Goal: Information Seeking & Learning: Understand process/instructions

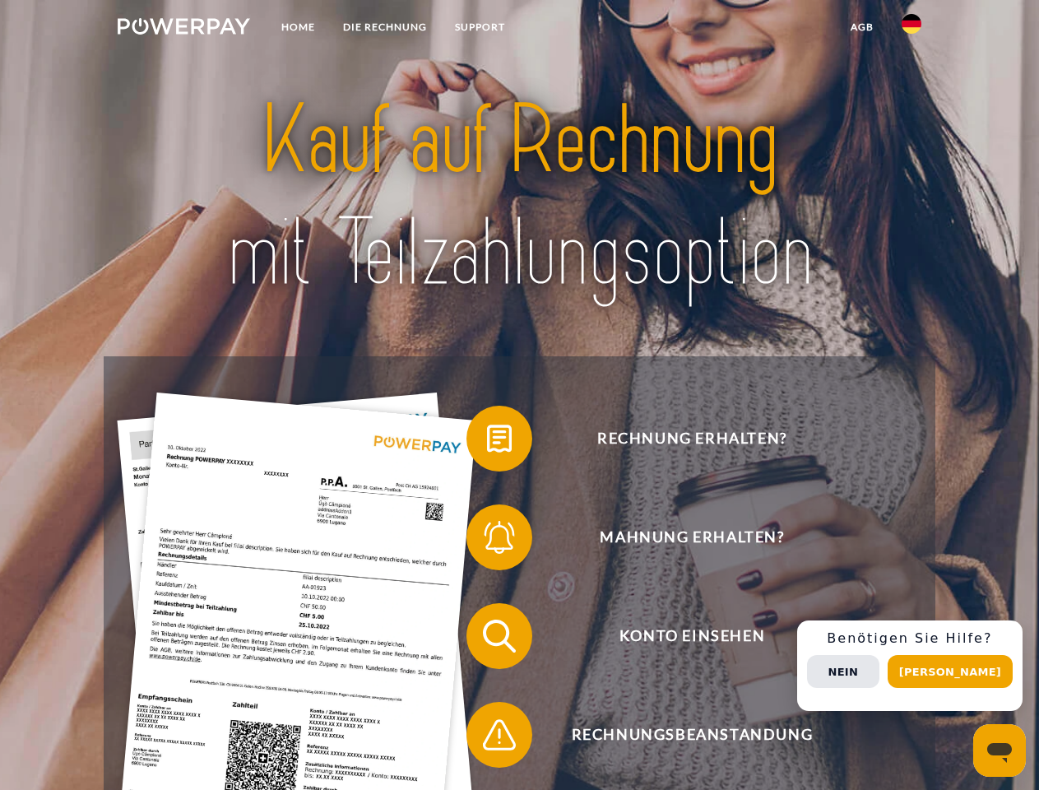
click at [183, 29] on img at bounding box center [184, 26] width 132 height 16
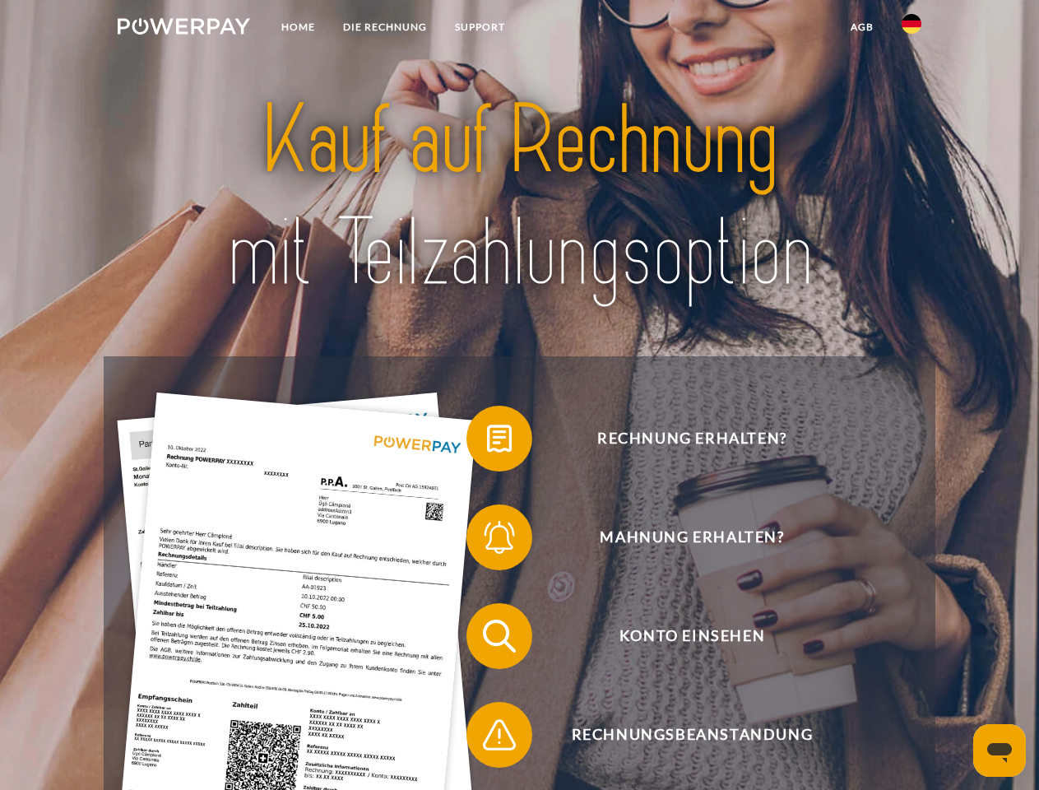
click at [911, 29] on img at bounding box center [912, 24] width 20 height 20
click at [861, 27] on link "agb" at bounding box center [862, 27] width 51 height 30
click at [487, 442] on span at bounding box center [475, 438] width 82 height 82
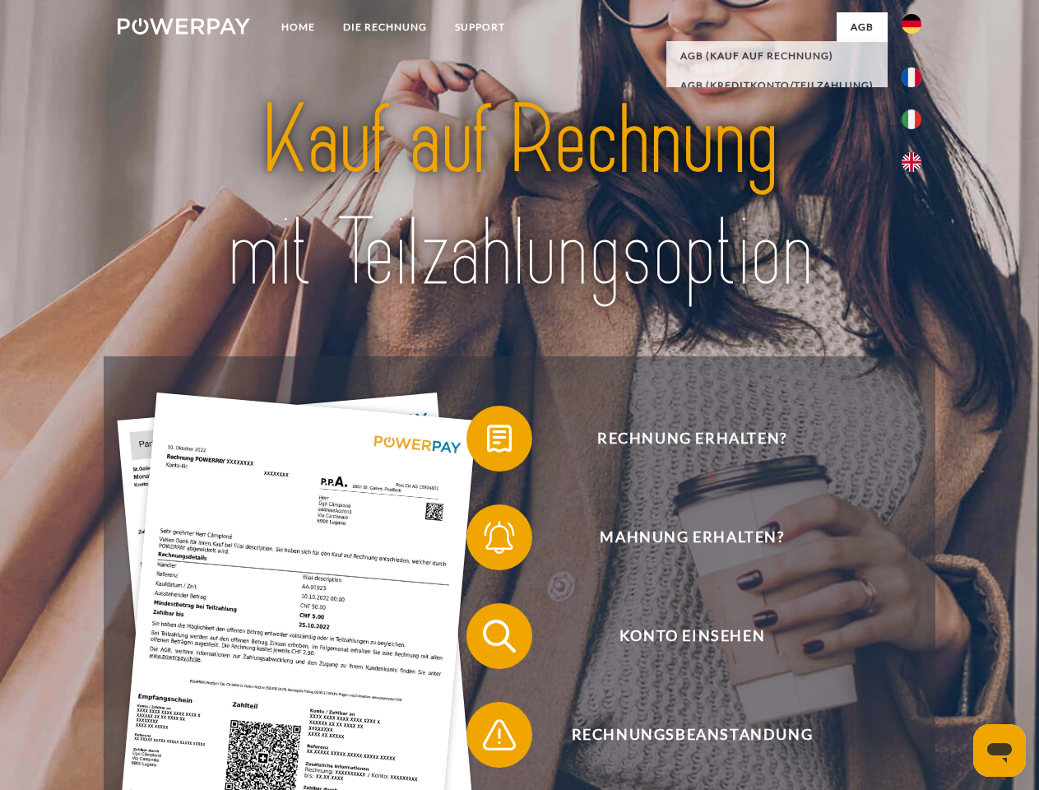
click at [487, 540] on span at bounding box center [475, 537] width 82 height 82
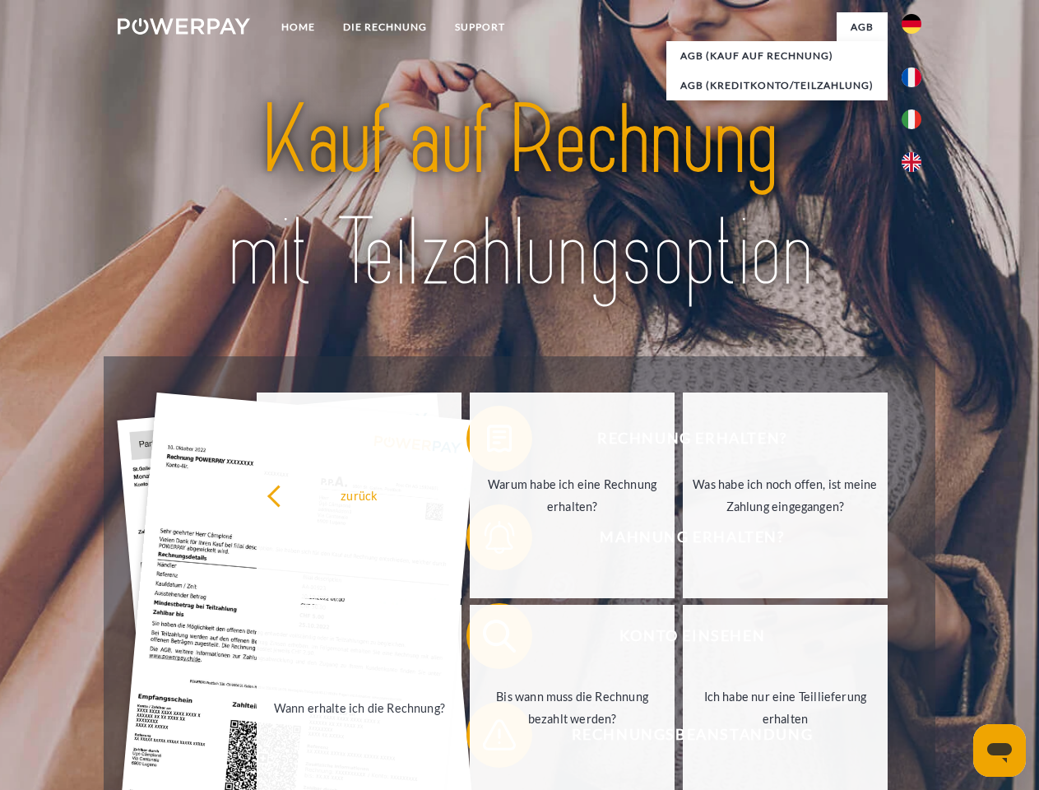
click at [487, 639] on link "Bis wann muss die Rechnung bezahlt werden?" at bounding box center [572, 708] width 205 height 206
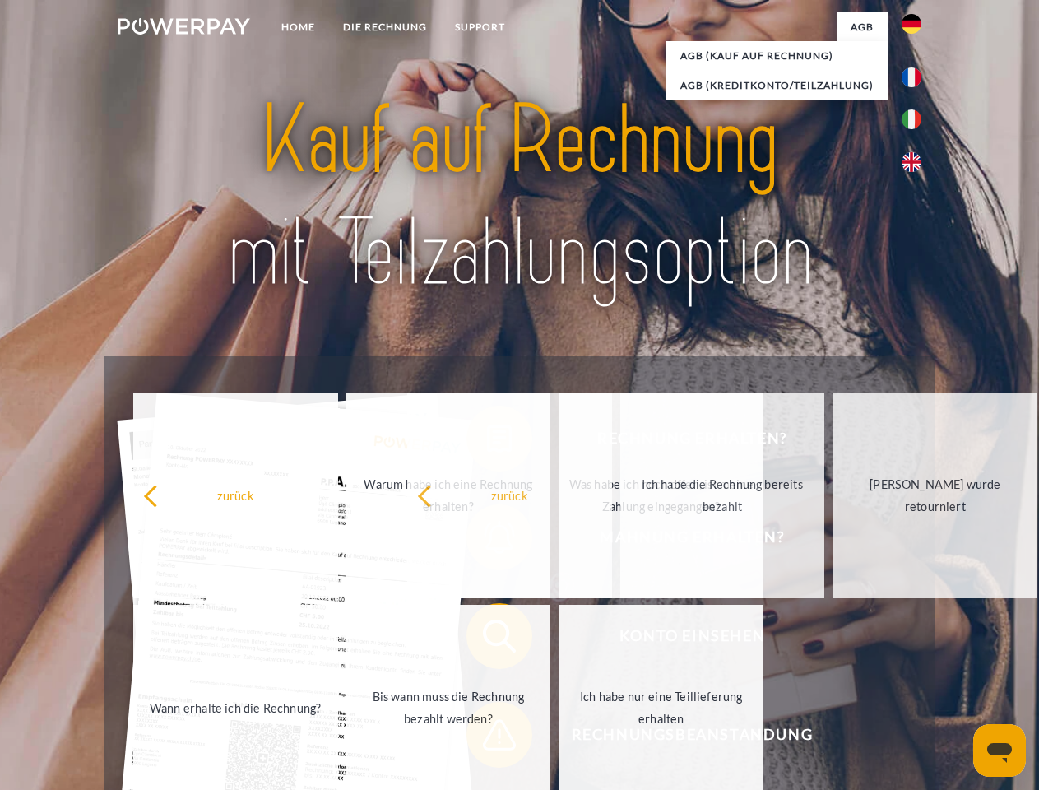
click at [487, 738] on span at bounding box center [475, 734] width 82 height 82
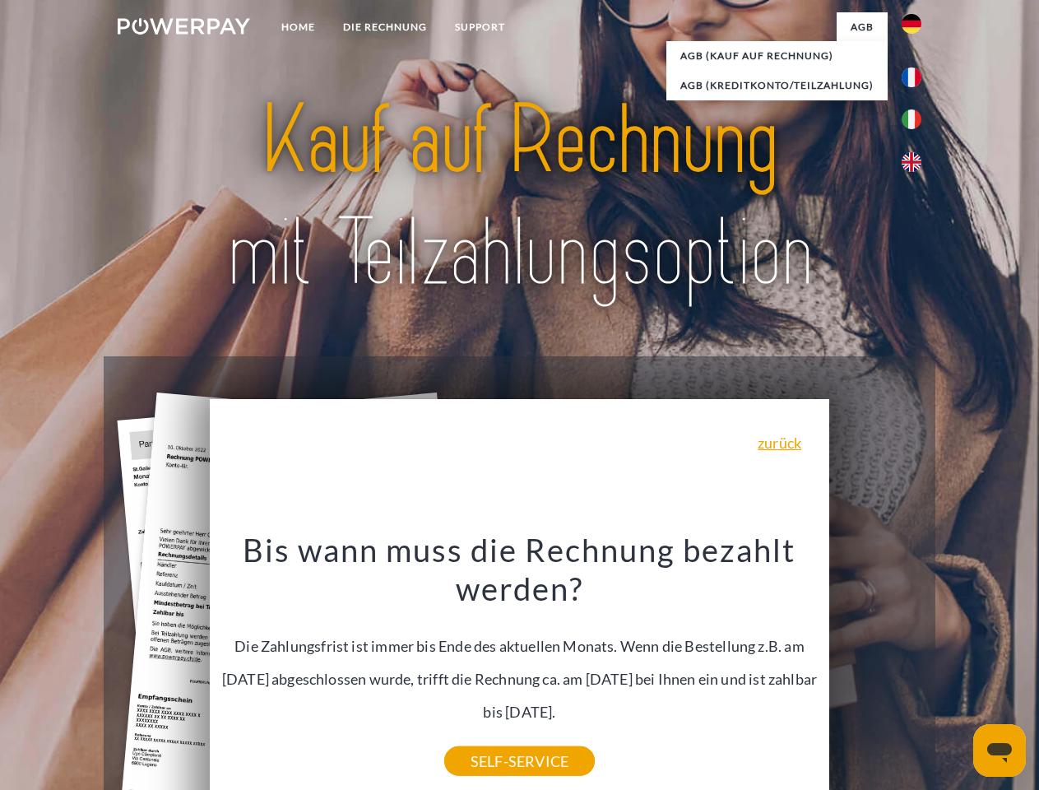
click at [916, 666] on div "Rechnung erhalten? Mahnung erhalten? Konto einsehen" at bounding box center [519, 685] width 831 height 658
